Goal: Check status: Check status

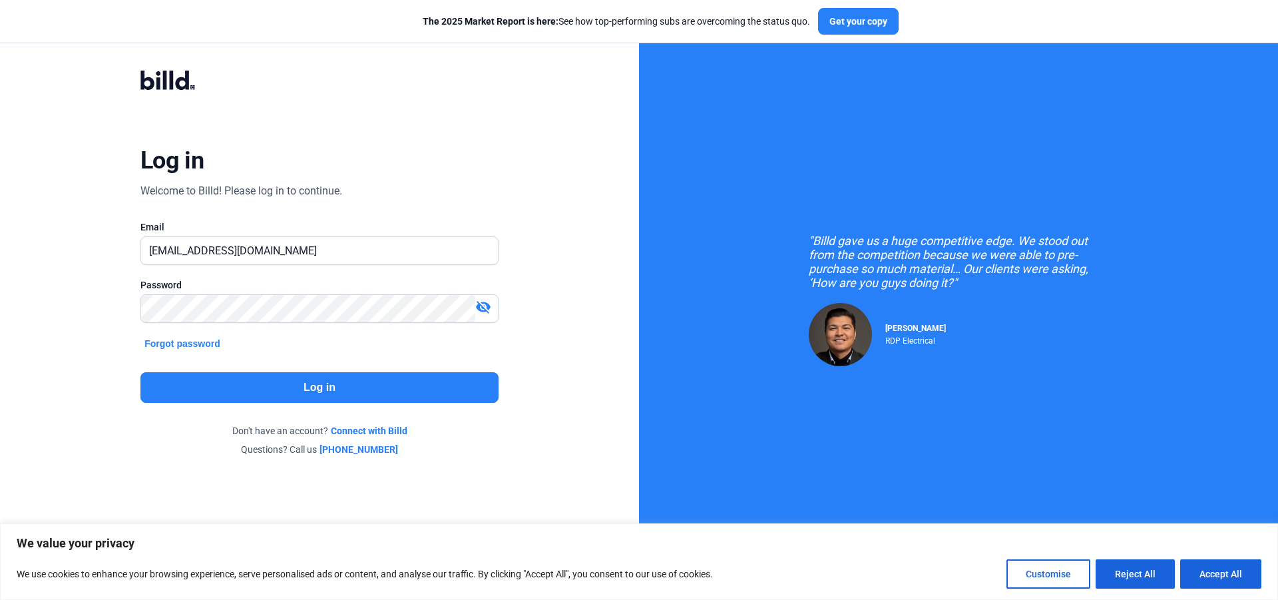
click at [324, 382] on button "Log in" at bounding box center [319, 387] width 358 height 31
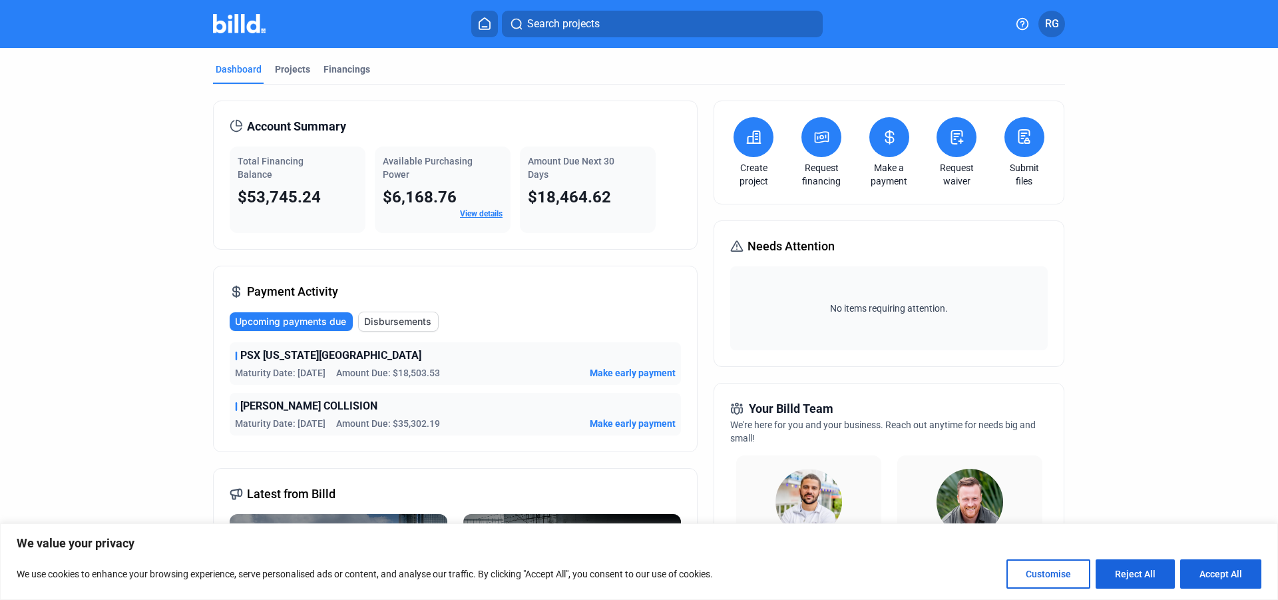
click at [342, 361] on span "PSX [US_STATE][GEOGRAPHIC_DATA]" at bounding box center [330, 356] width 181 height 16
click at [473, 210] on link "View details" at bounding box center [481, 213] width 43 height 9
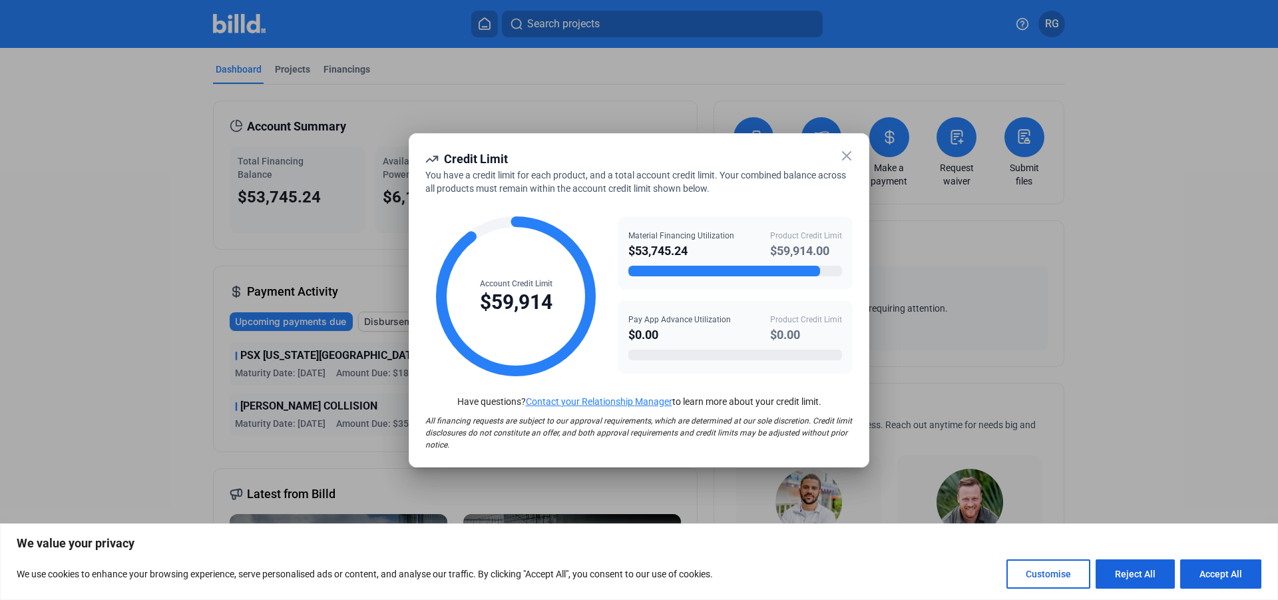
click at [847, 151] on icon at bounding box center [847, 156] width 16 height 16
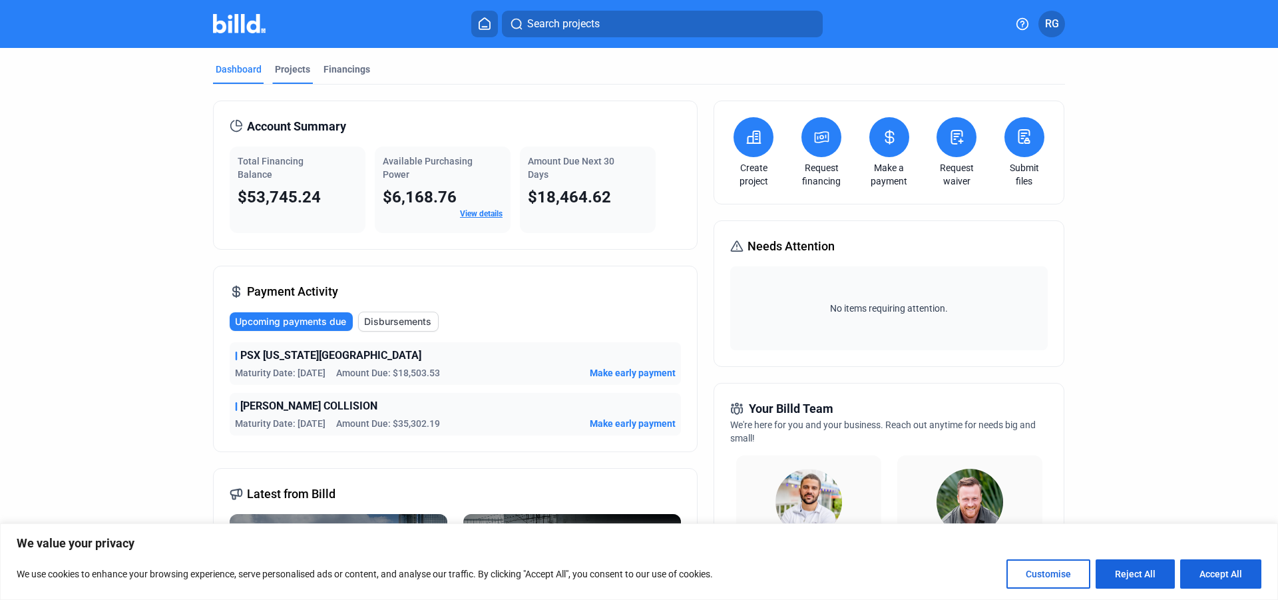
click at [282, 69] on div "Projects" at bounding box center [292, 69] width 35 height 13
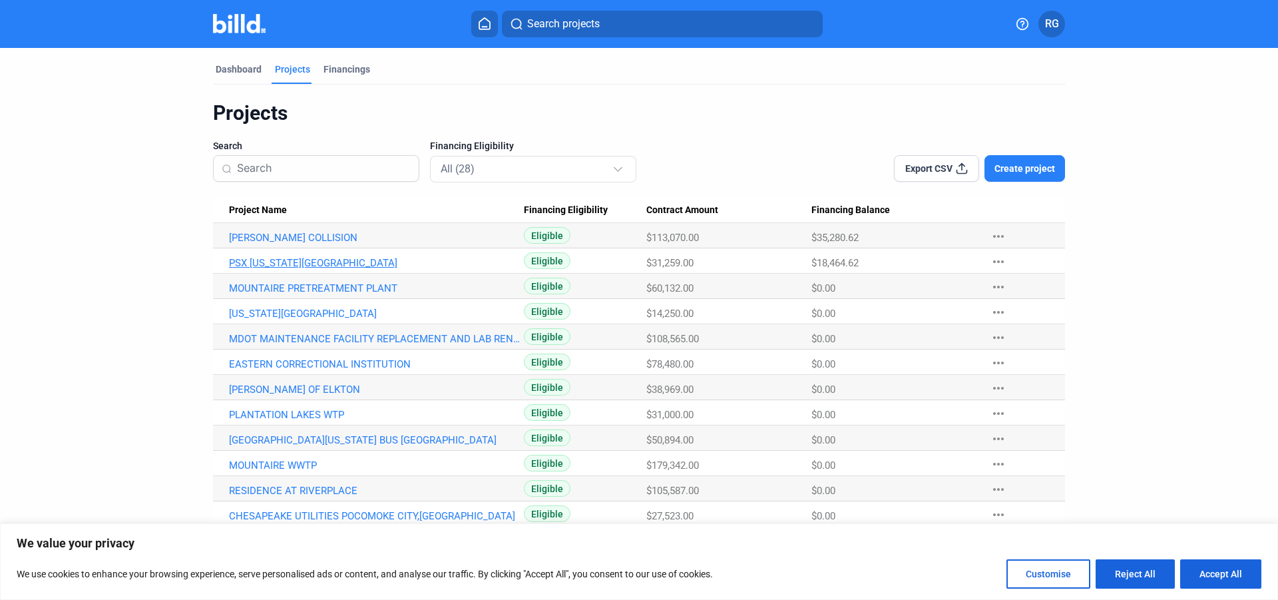
click at [318, 262] on link "PSX [US_STATE][GEOGRAPHIC_DATA]" at bounding box center [376, 263] width 295 height 12
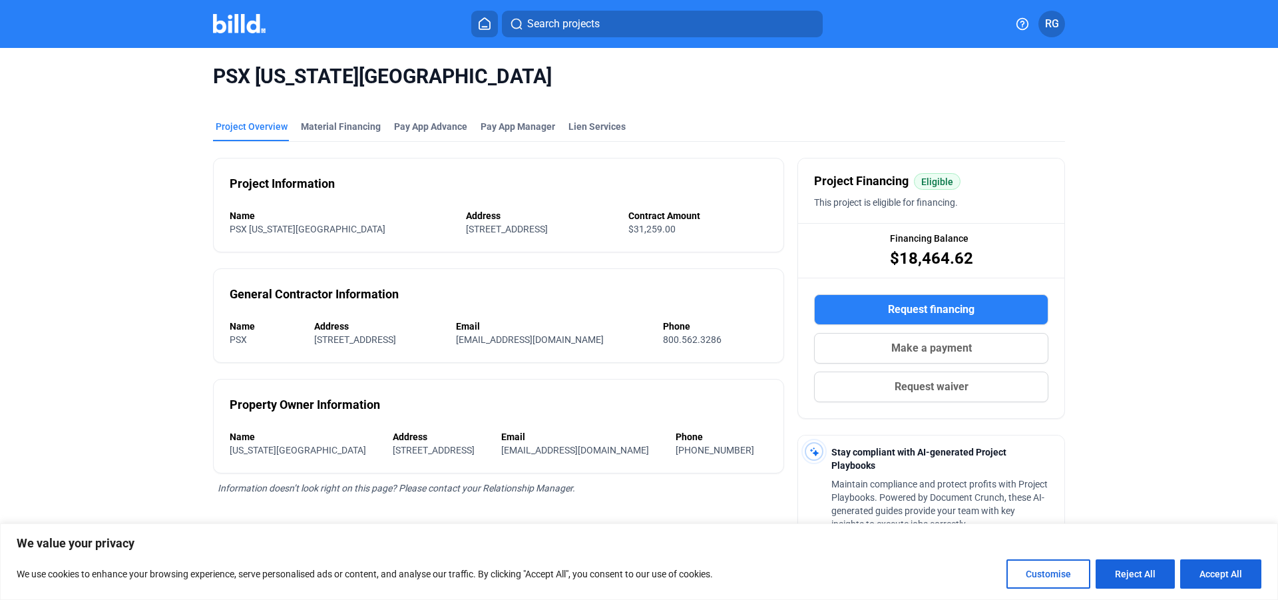
click at [357, 230] on span "PSX [US_STATE][GEOGRAPHIC_DATA]" at bounding box center [308, 229] width 156 height 11
click at [1056, 25] on span "RG" at bounding box center [1052, 24] width 14 height 16
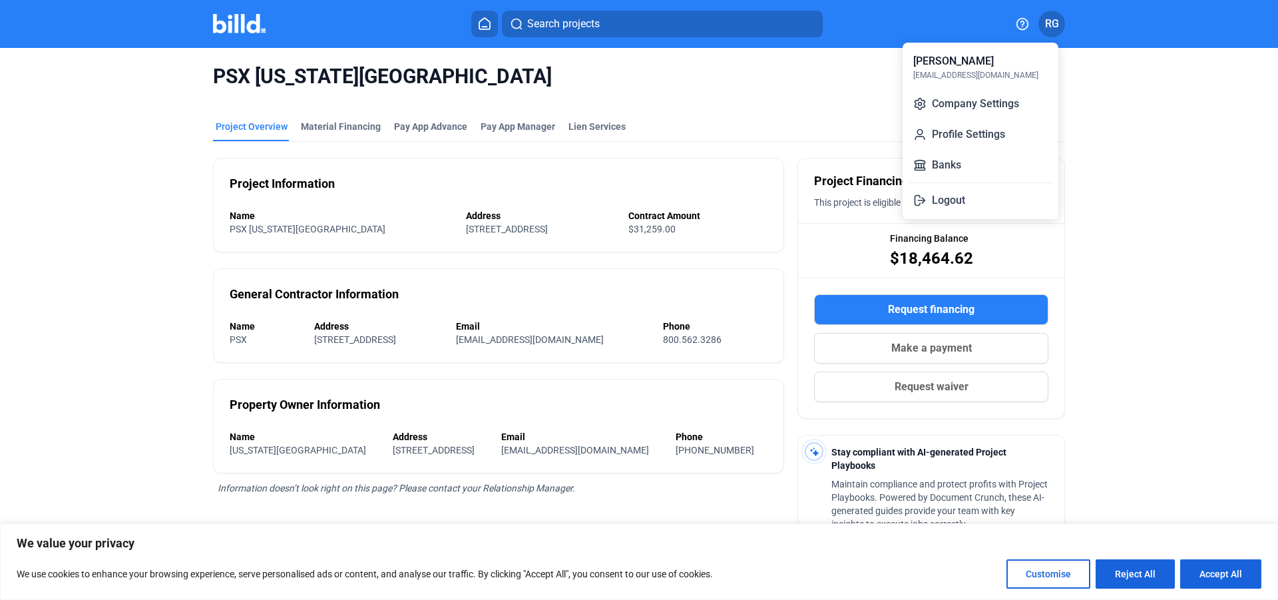
click at [959, 200] on button "Logout" at bounding box center [980, 200] width 145 height 27
